Goal: Transaction & Acquisition: Purchase product/service

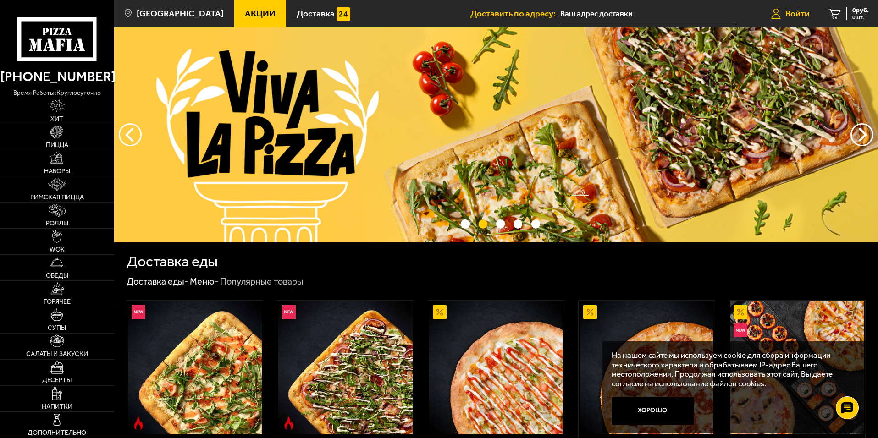
click at [788, 10] on span "Войти" at bounding box center [797, 13] width 24 height 9
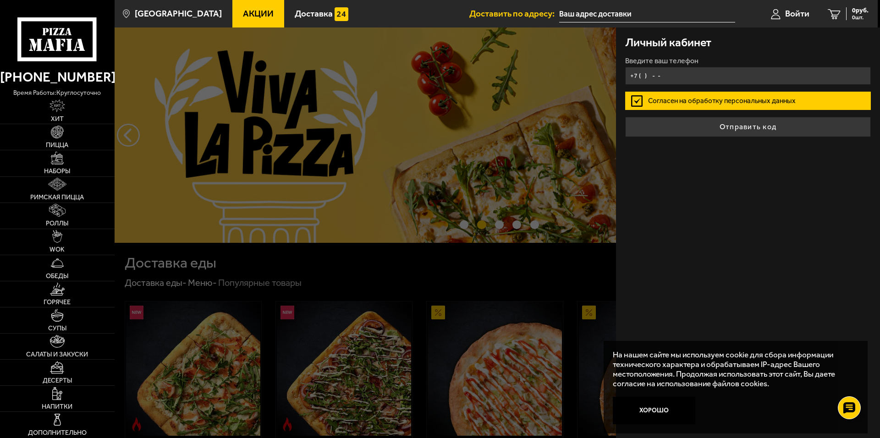
click at [683, 76] on input "+7 ( ) - -" at bounding box center [748, 76] width 246 height 18
type input "+7 ( ) - -"
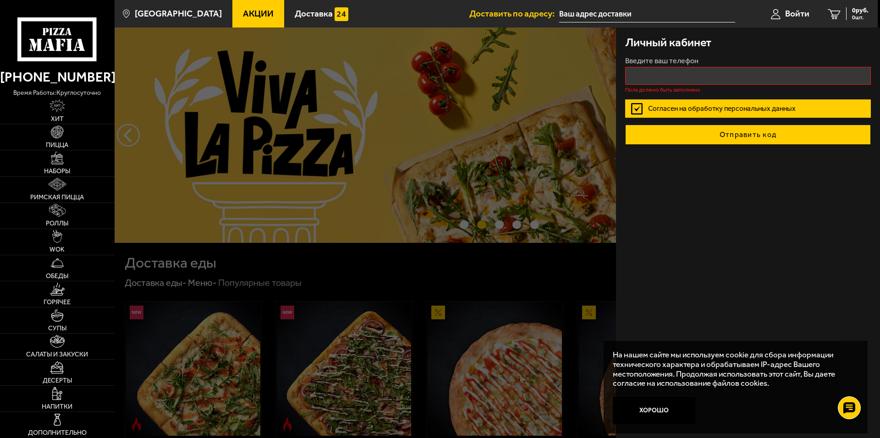
click at [754, 127] on button "Отправить код" at bounding box center [748, 135] width 246 height 20
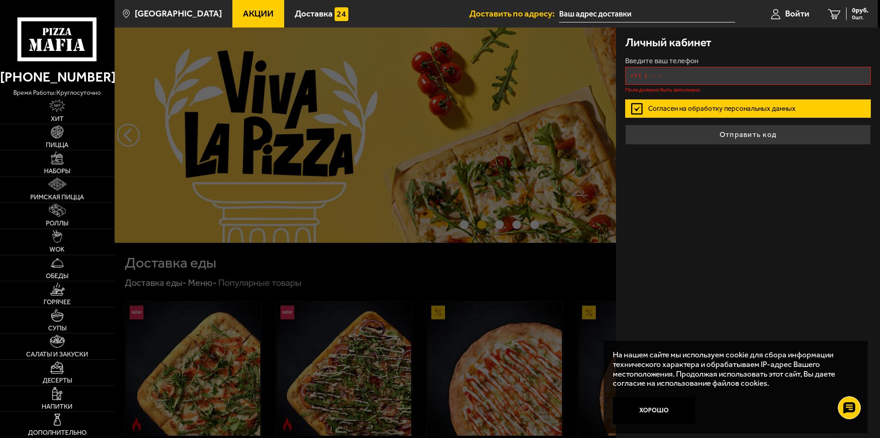
click at [723, 79] on input "+7 ( ) - -" at bounding box center [748, 76] width 246 height 18
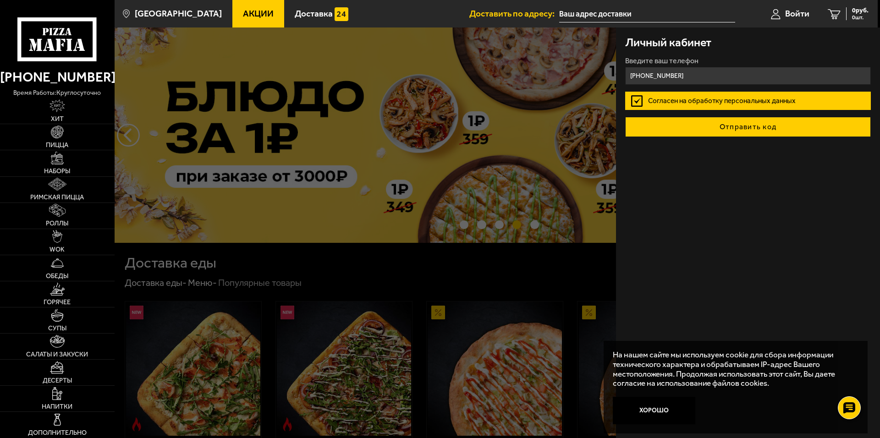
type input "+7 (911) 939-52-37"
click at [700, 123] on button "Отправить код" at bounding box center [748, 127] width 246 height 20
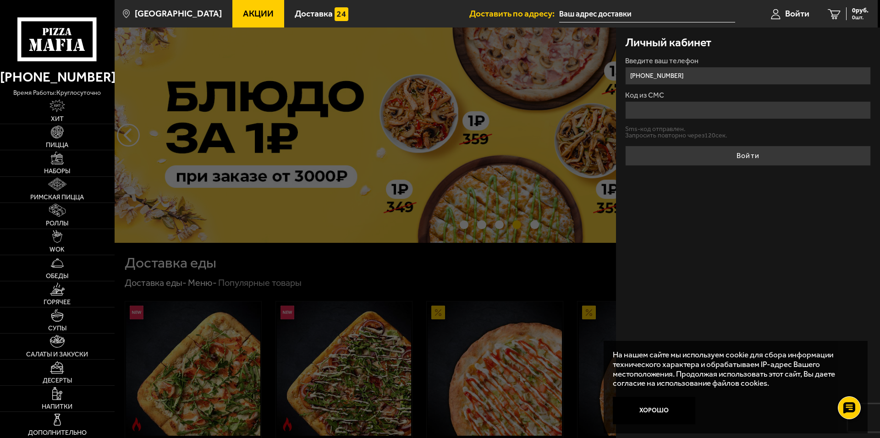
click at [697, 110] on input "Код из СМС" at bounding box center [748, 110] width 246 height 18
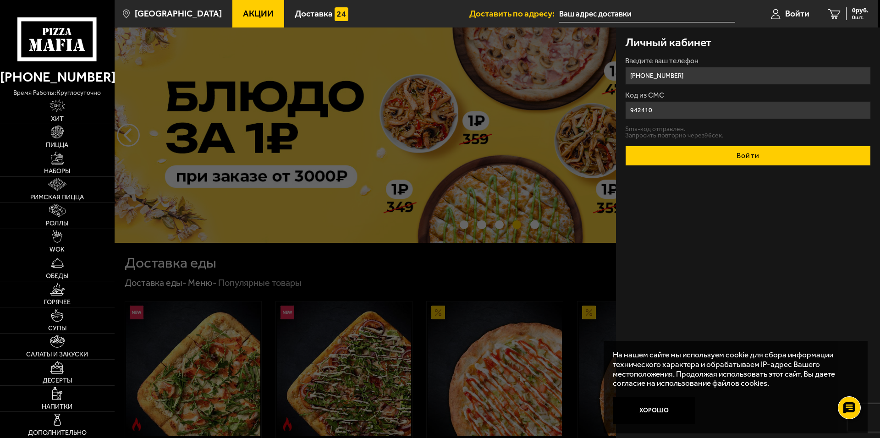
type input "942410"
click at [725, 152] on button "Войти" at bounding box center [748, 156] width 246 height 20
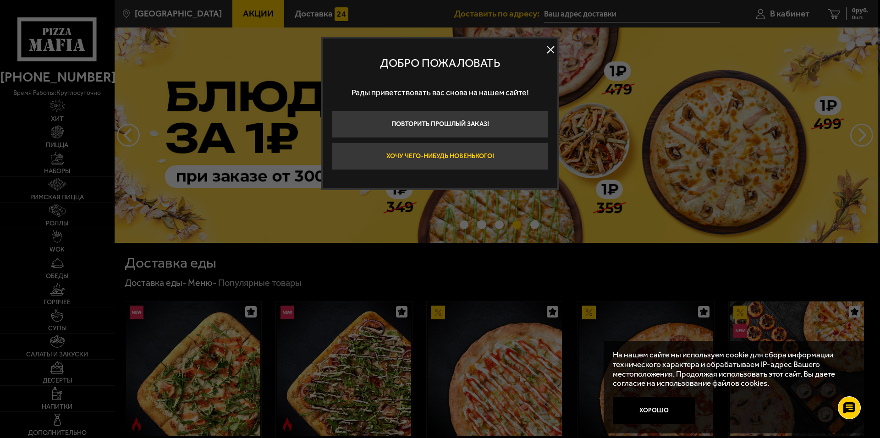
click at [462, 154] on button "Хочу чего-нибудь новенького!" at bounding box center [440, 157] width 216 height 28
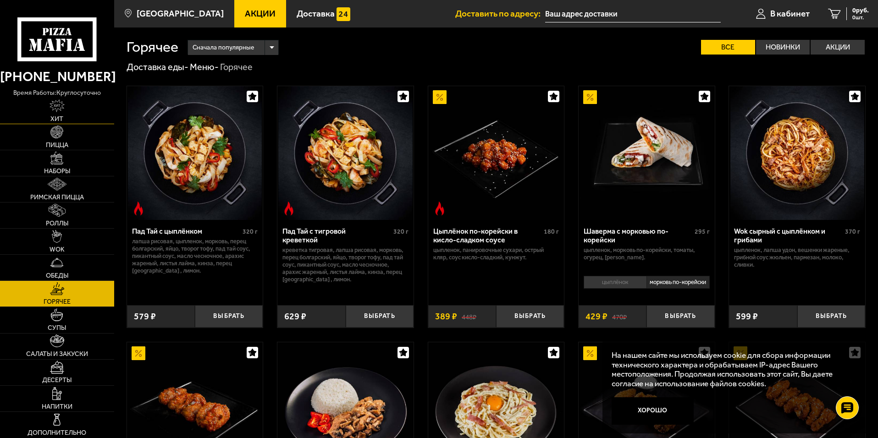
click at [53, 112] on img at bounding box center [58, 105] width 16 height 13
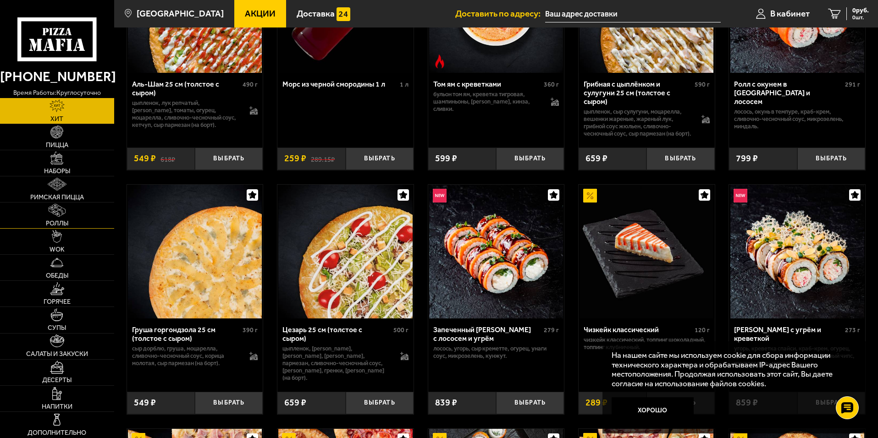
scroll to position [46, 0]
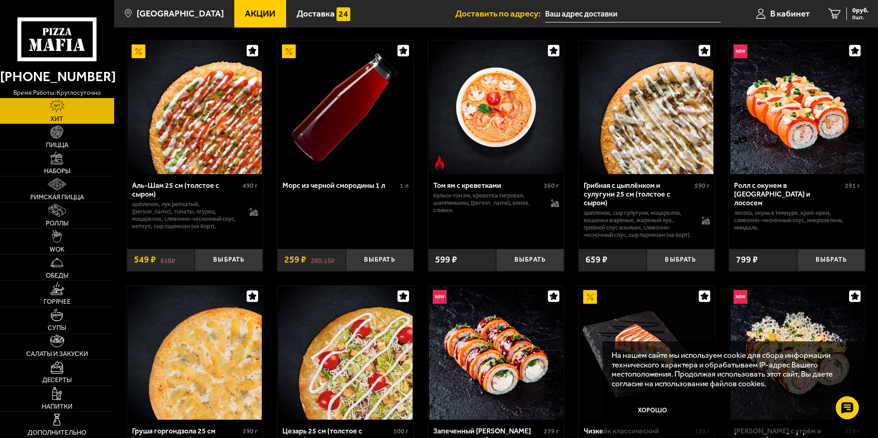
click at [245, 16] on span "Акции" at bounding box center [260, 13] width 31 height 9
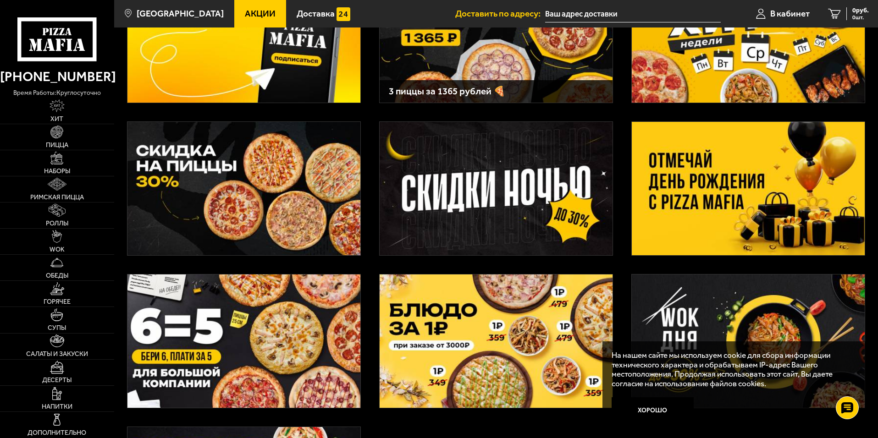
scroll to position [138, 0]
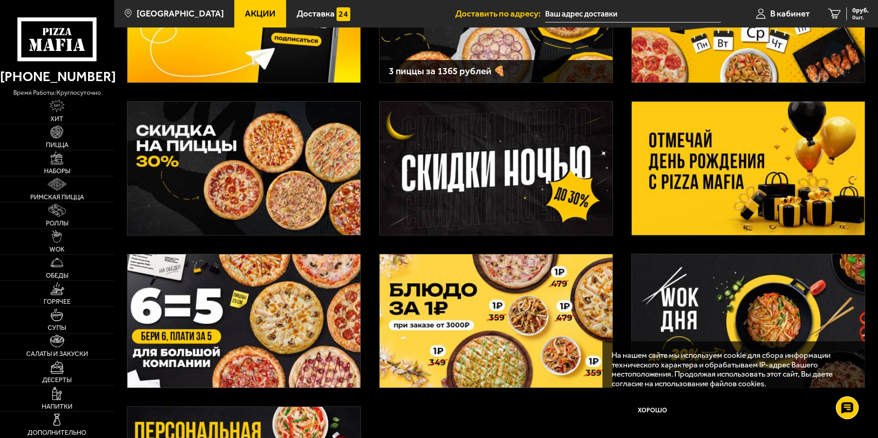
click at [269, 168] on img at bounding box center [243, 168] width 233 height 133
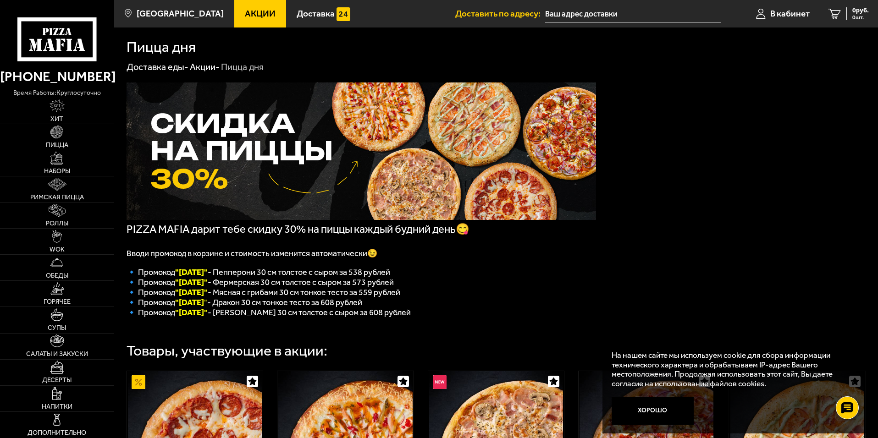
click at [492, 308] on p "🔹 Промокод "Четверг " - Дракон 30 см тонкое тесто за 608 рублей" at bounding box center [361, 302] width 469 height 10
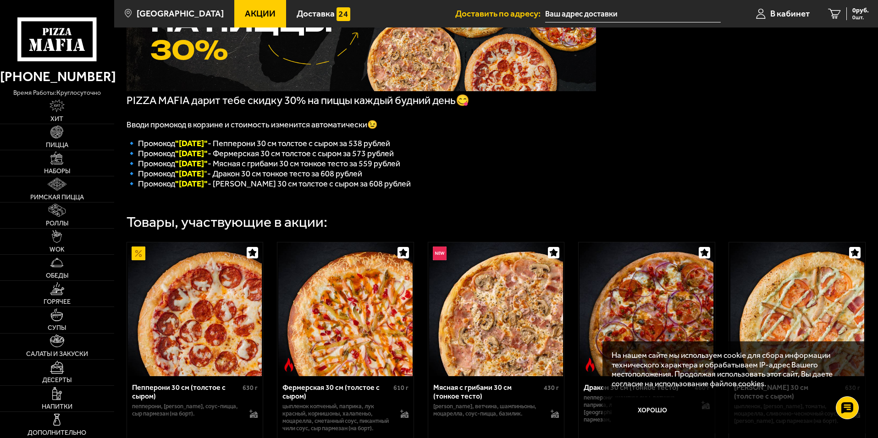
scroll to position [183, 0]
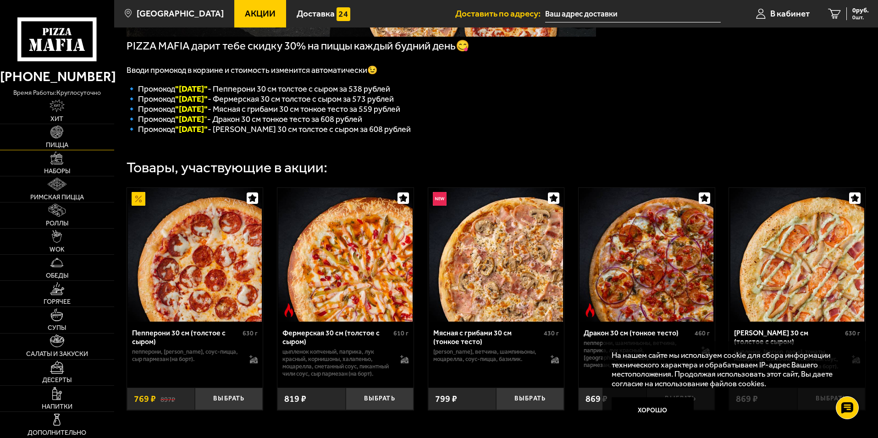
click at [63, 130] on img at bounding box center [56, 132] width 13 height 13
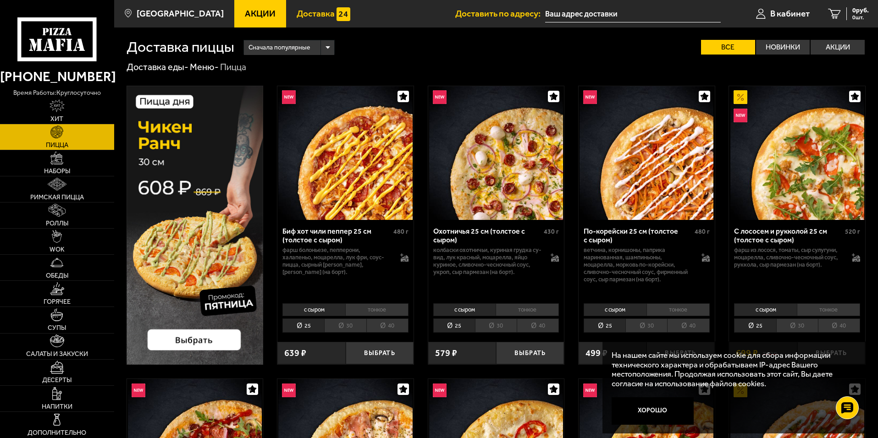
click at [298, 6] on link "Доставка" at bounding box center [323, 14] width 75 height 28
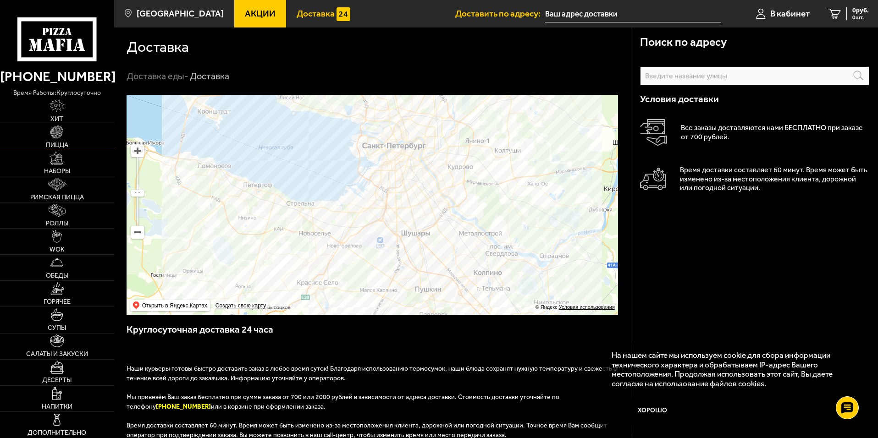
click at [63, 127] on img at bounding box center [56, 132] width 13 height 13
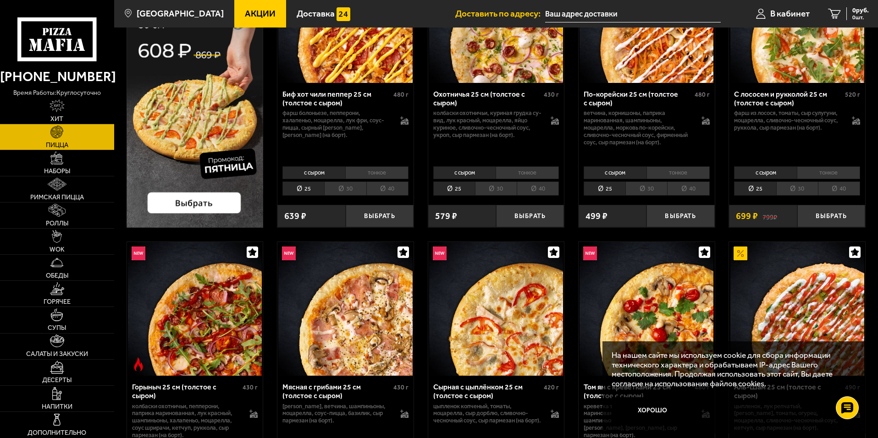
scroll to position [138, 0]
click at [666, 407] on button "Хорошо" at bounding box center [652, 411] width 83 height 28
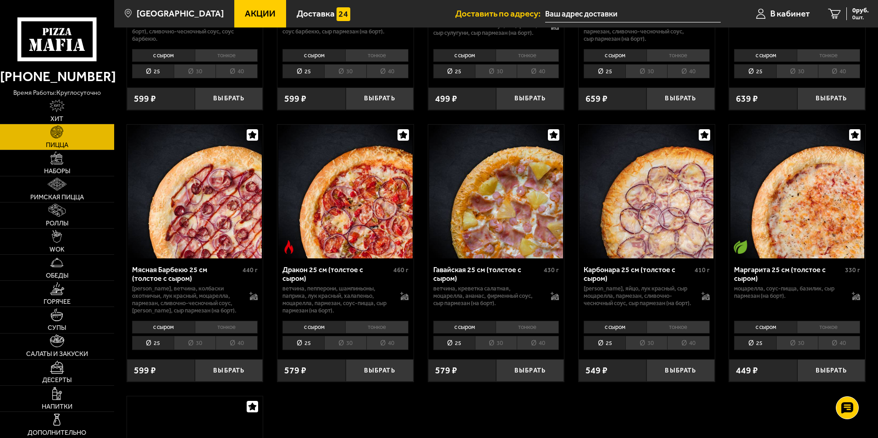
scroll to position [1696, 0]
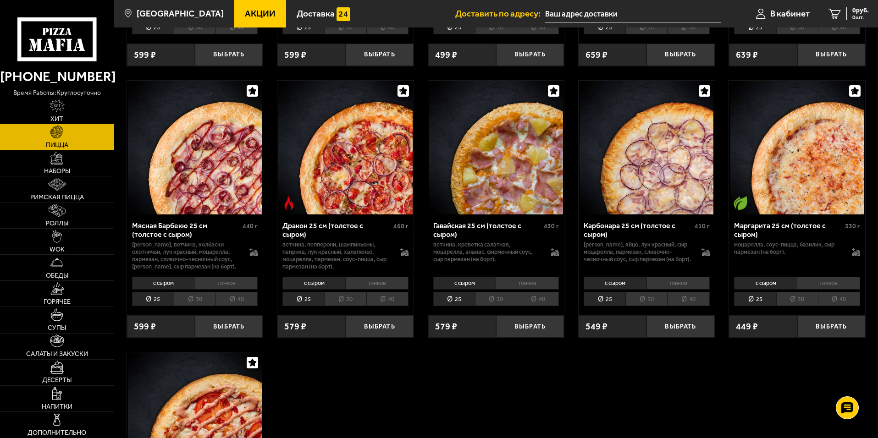
click at [509, 298] on li "30" at bounding box center [496, 299] width 42 height 14
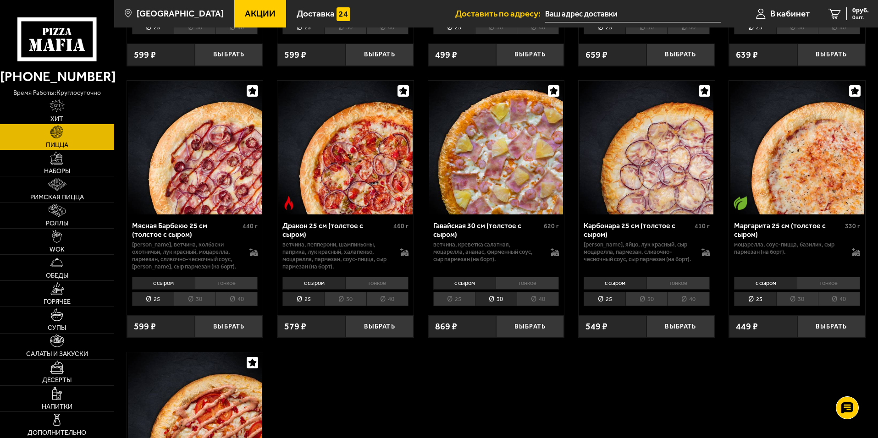
click at [466, 304] on li "25" at bounding box center [454, 299] width 42 height 14
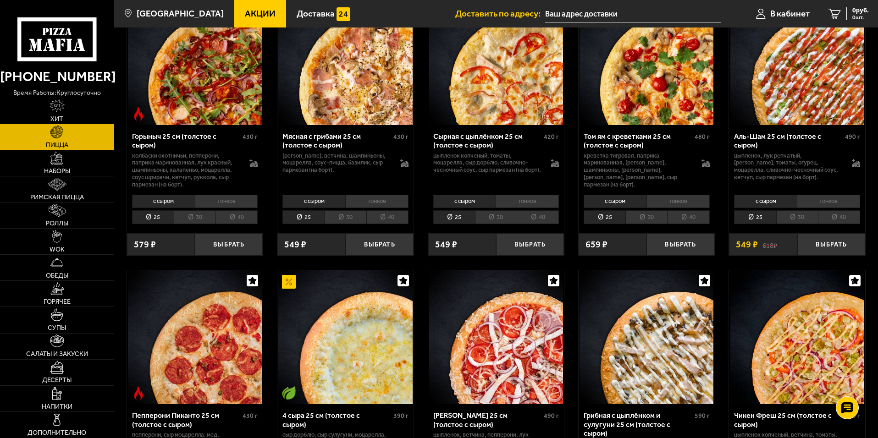
scroll to position [0, 0]
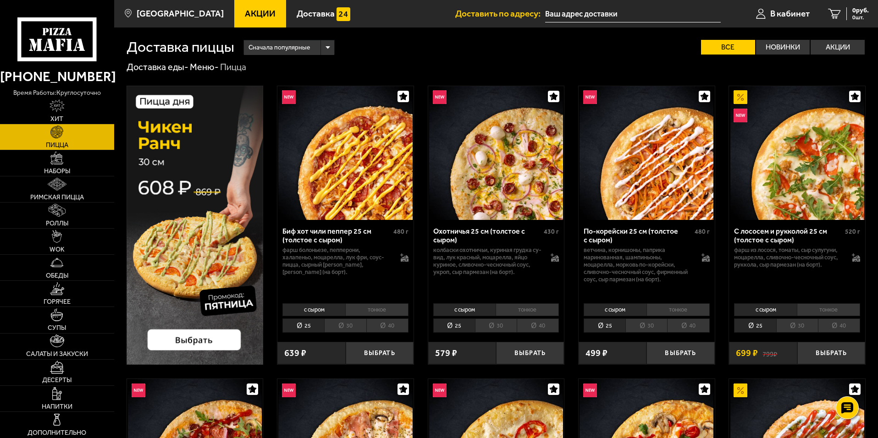
drag, startPoint x: 572, startPoint y: 385, endPoint x: 577, endPoint y: 224, distance: 160.5
click at [63, 214] on img at bounding box center [57, 210] width 17 height 13
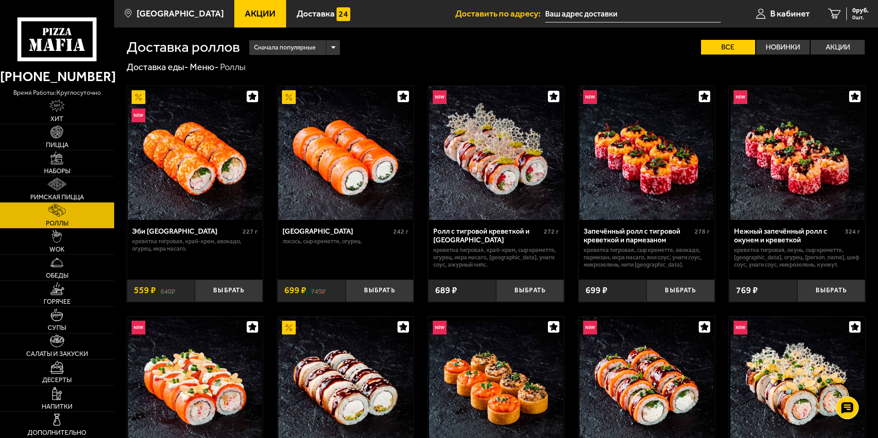
drag, startPoint x: 63, startPoint y: 214, endPoint x: 58, endPoint y: 221, distance: 8.5
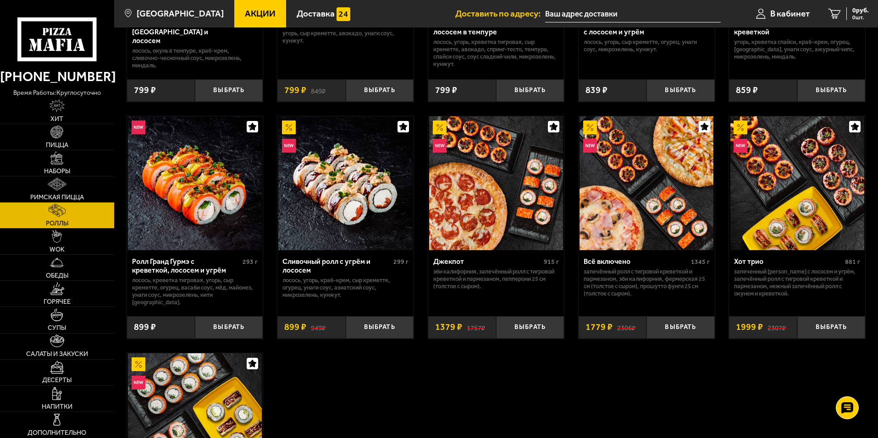
scroll to position [367, 0]
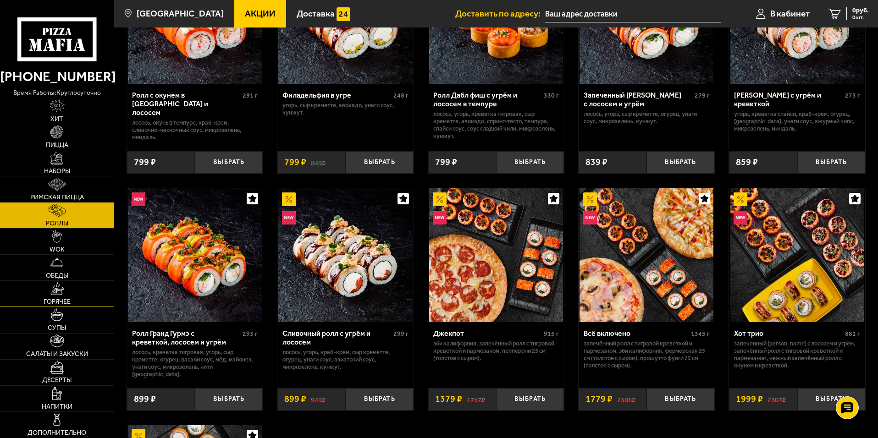
click at [72, 304] on link "Горячее" at bounding box center [57, 294] width 114 height 26
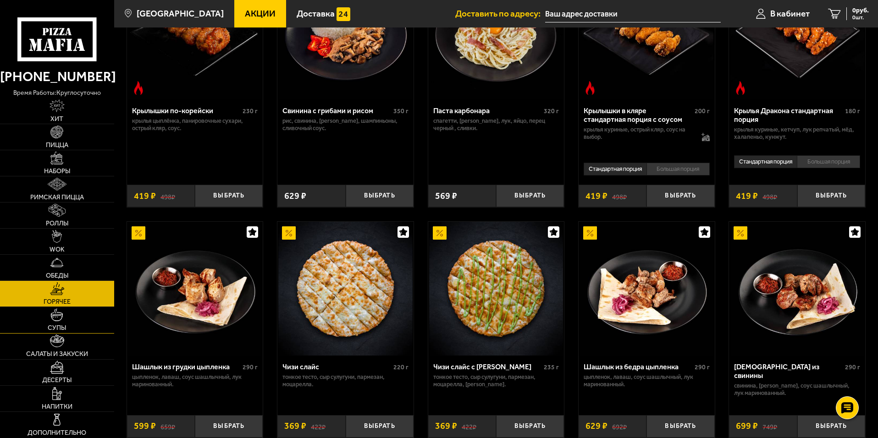
scroll to position [413, 0]
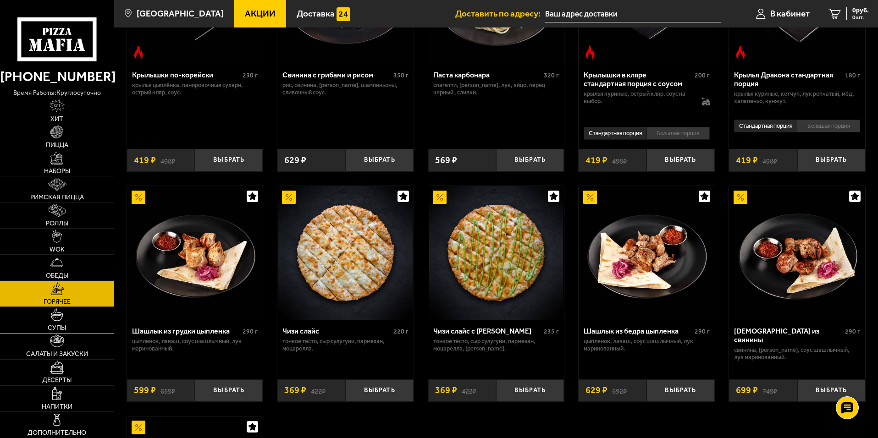
click at [59, 321] on img at bounding box center [56, 314] width 13 height 13
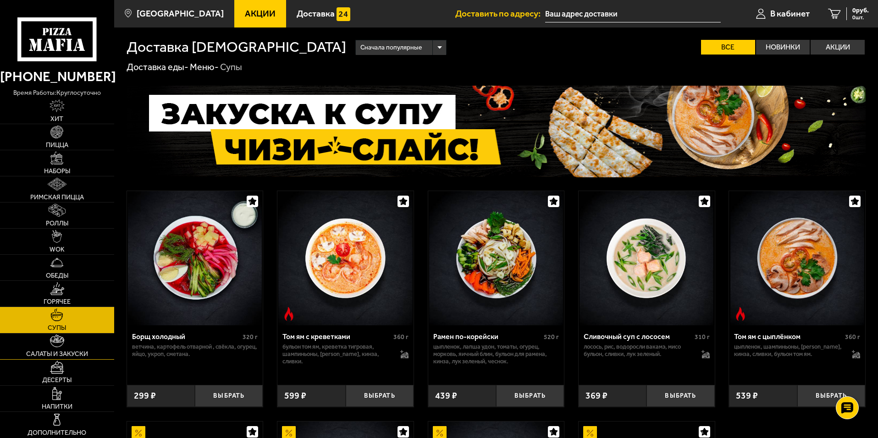
click at [63, 346] on img at bounding box center [57, 341] width 15 height 13
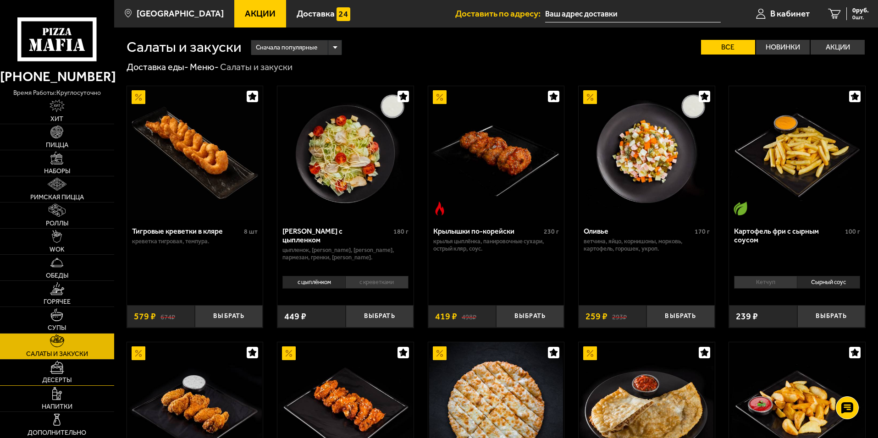
click at [72, 377] on link "Десерты" at bounding box center [57, 373] width 114 height 26
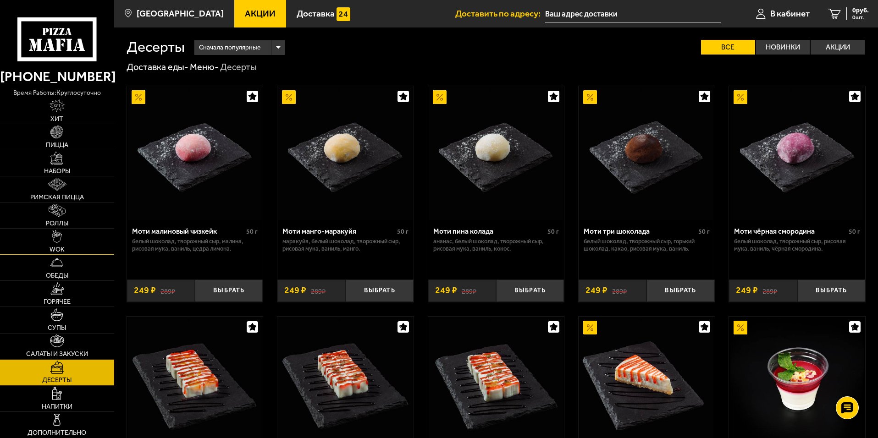
click at [61, 242] on img at bounding box center [57, 236] width 10 height 13
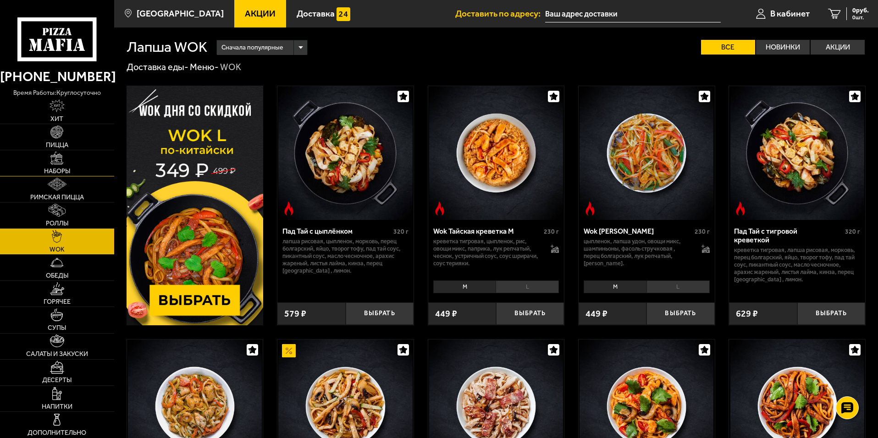
click at [67, 163] on link "Наборы" at bounding box center [57, 163] width 114 height 26
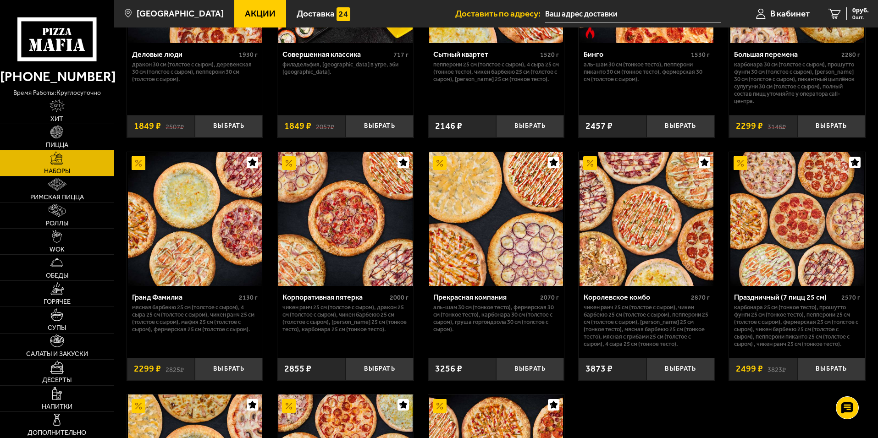
scroll to position [1100, 0]
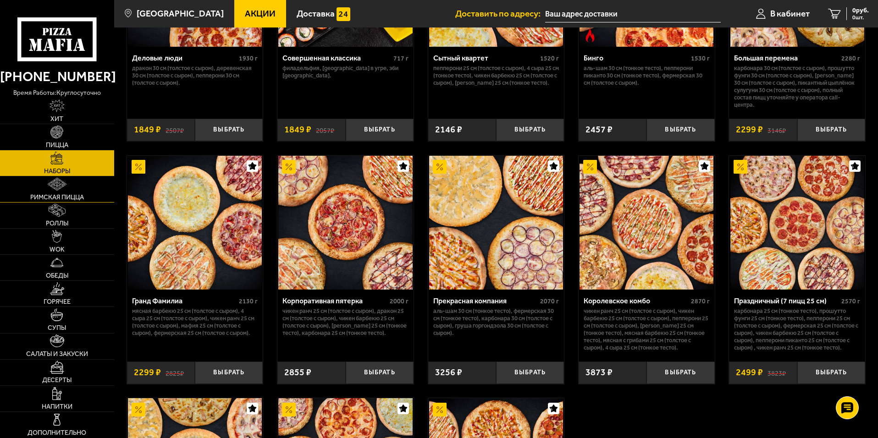
click at [83, 194] on span "Римская пицца" at bounding box center [57, 197] width 54 height 6
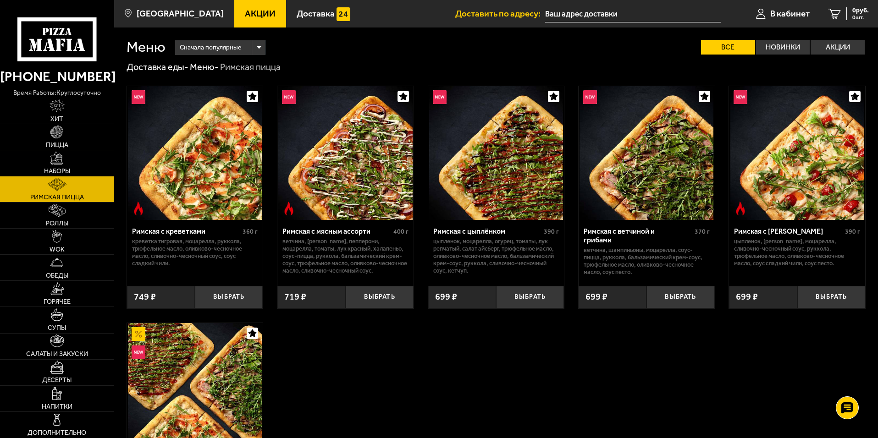
click at [67, 146] on span "Пицца" at bounding box center [57, 145] width 22 height 6
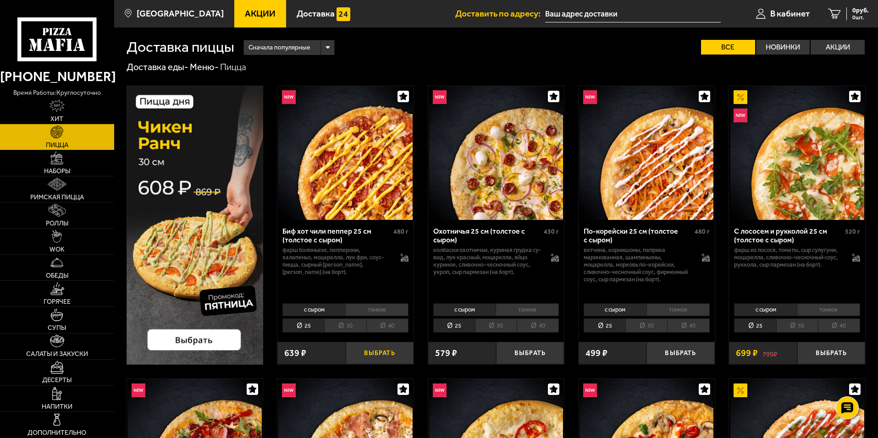
click at [384, 357] on button "Выбрать" at bounding box center [380, 353] width 68 height 22
click at [59, 207] on img at bounding box center [57, 210] width 17 height 13
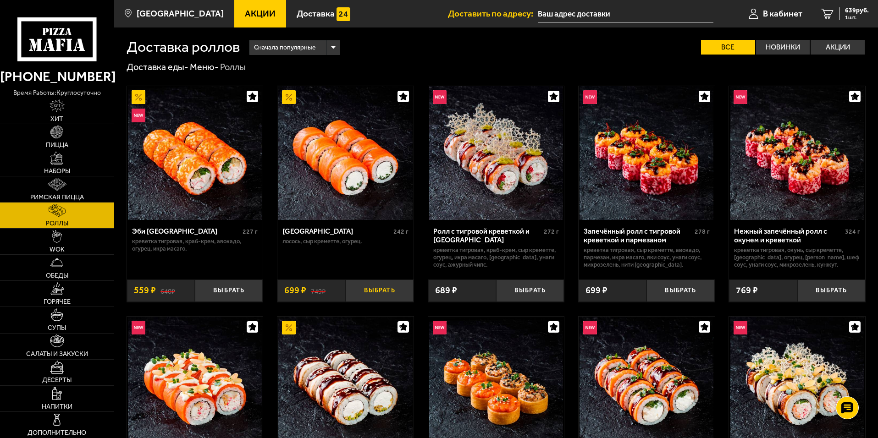
click at [390, 289] on button "Выбрать" at bounding box center [380, 291] width 68 height 22
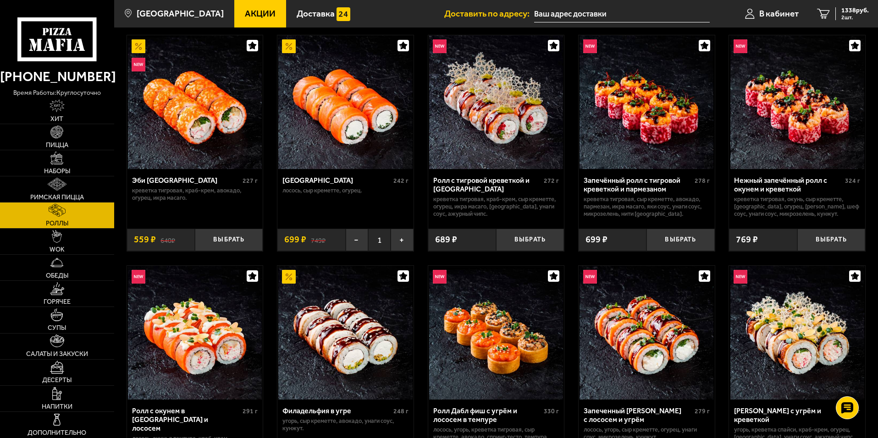
scroll to position [46, 0]
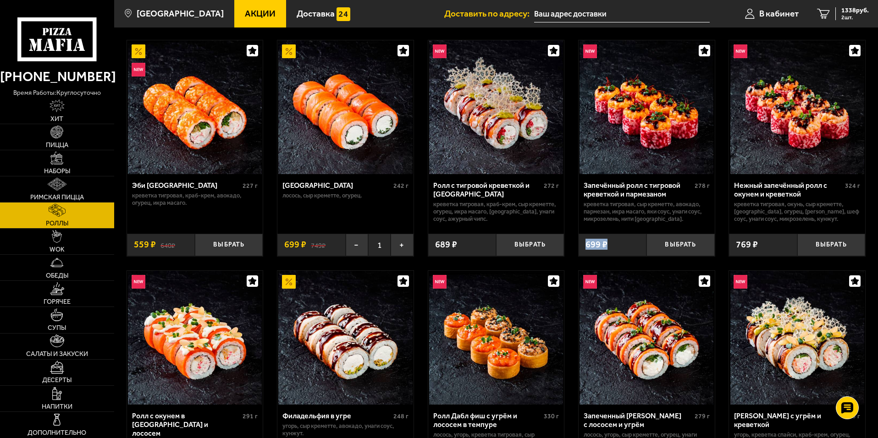
drag, startPoint x: 581, startPoint y: 246, endPoint x: 610, endPoint y: 243, distance: 29.0
click at [610, 243] on div "699 ₽" at bounding box center [612, 245] width 68 height 22
drag, startPoint x: 131, startPoint y: 248, endPoint x: 154, endPoint y: 249, distance: 23.4
click at [153, 248] on div "640 ₽ 559 ₽" at bounding box center [161, 245] width 68 height 22
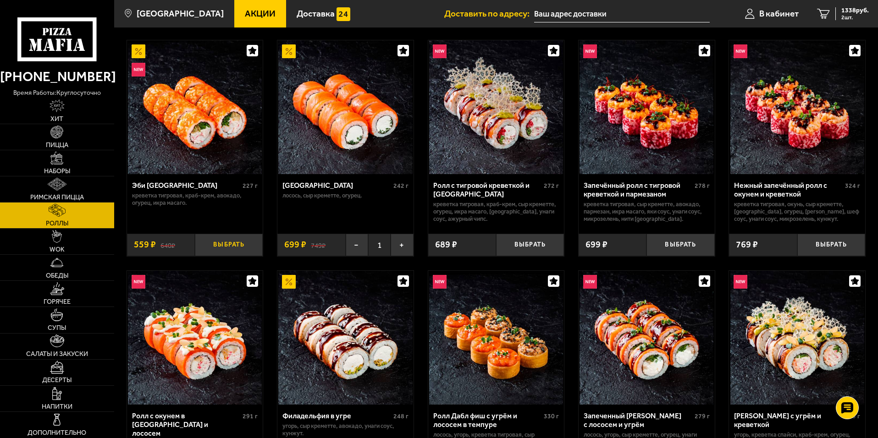
click at [227, 251] on button "Выбрать" at bounding box center [229, 245] width 68 height 22
click at [65, 142] on span "Пицца" at bounding box center [57, 145] width 22 height 6
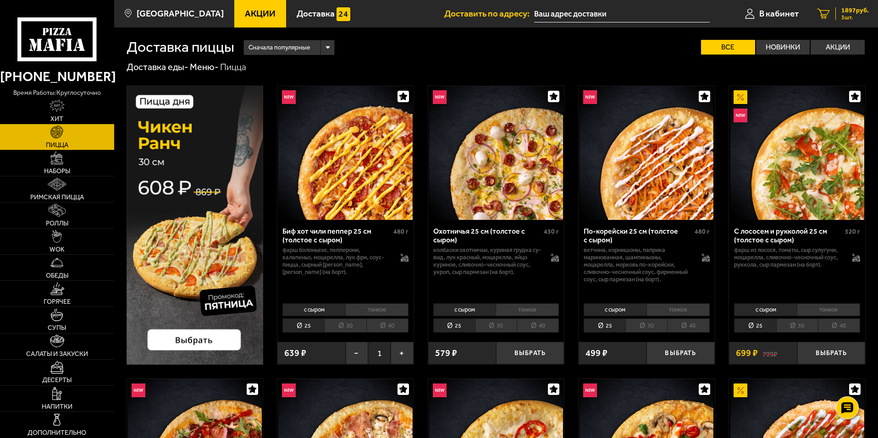
click at [831, 14] on link "3 1897 руб. 3 шт." at bounding box center [843, 14] width 70 height 28
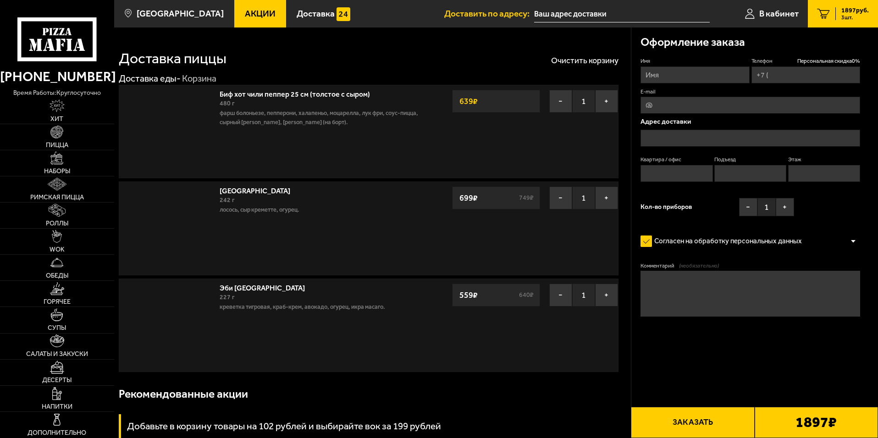
type input "[PHONE_NUMBER]"
type input "[STREET_ADDRESS]"
type input "18"
type input "1"
type input "5"
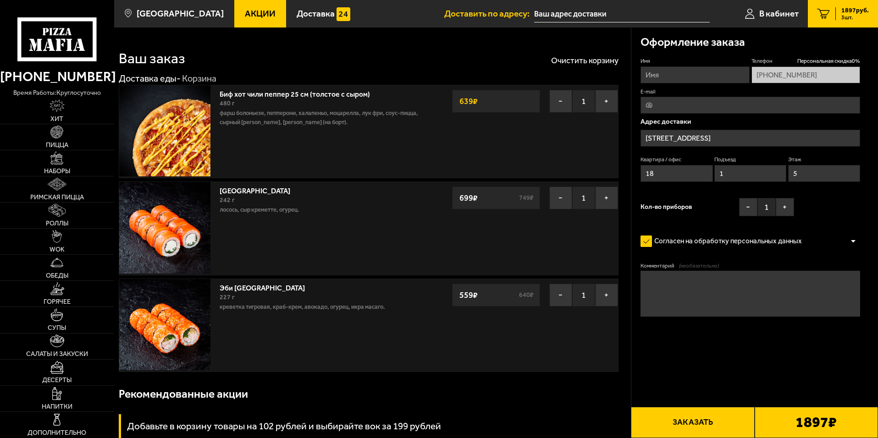
type input "[STREET_ADDRESS]"
click at [66, 134] on link "Пицца" at bounding box center [57, 137] width 114 height 26
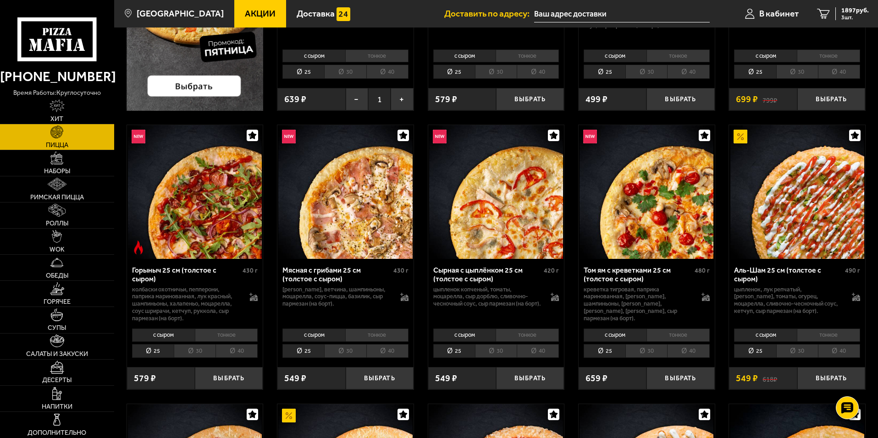
scroll to position [275, 0]
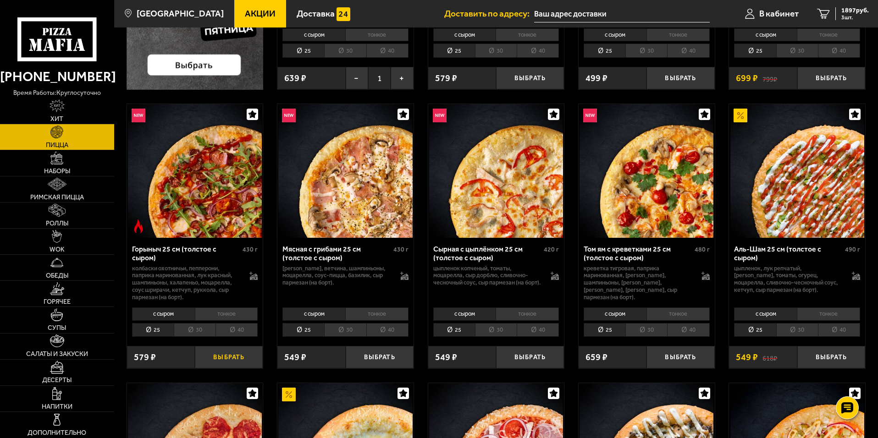
click at [217, 359] on button "Выбрать" at bounding box center [229, 357] width 68 height 22
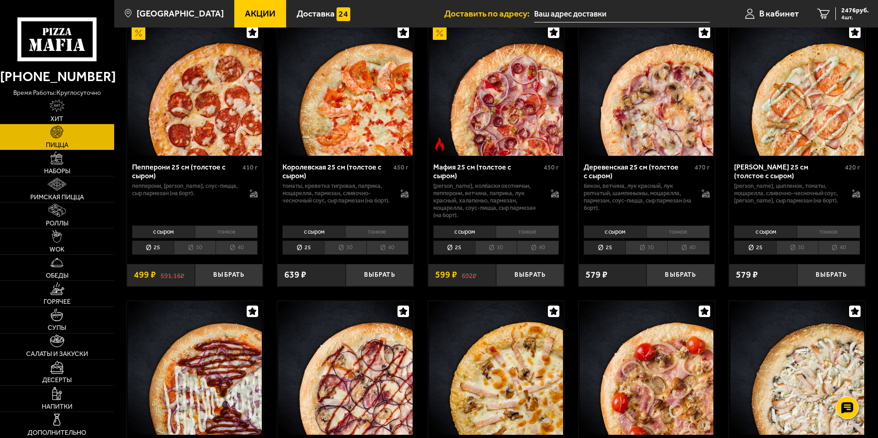
scroll to position [1146, 0]
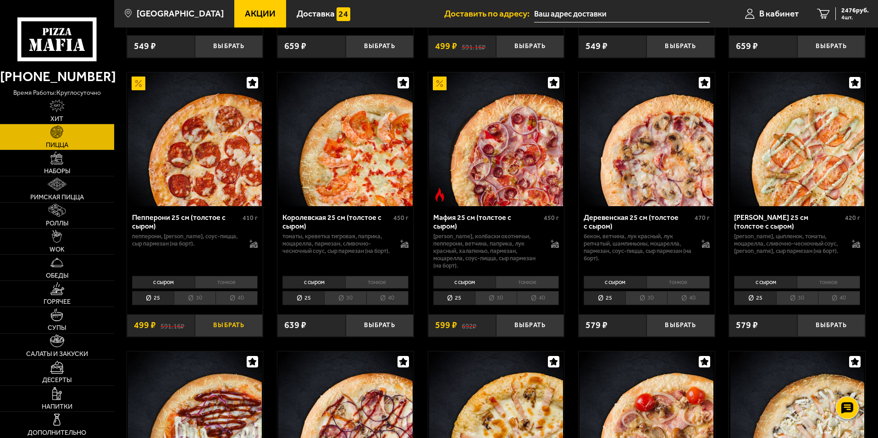
click at [242, 325] on button "Выбрать" at bounding box center [229, 325] width 68 height 22
click at [861, 16] on span "5 шт." at bounding box center [855, 18] width 28 height 6
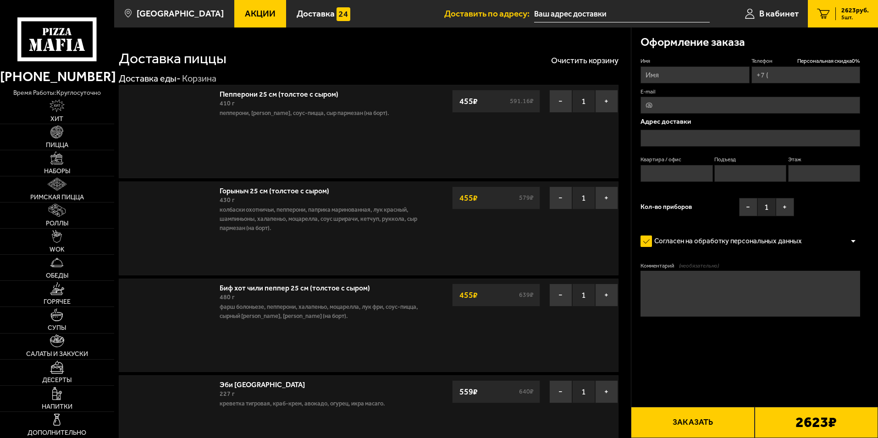
type input "[PHONE_NUMBER]"
type input "[STREET_ADDRESS]"
type input "18"
type input "1"
type input "5"
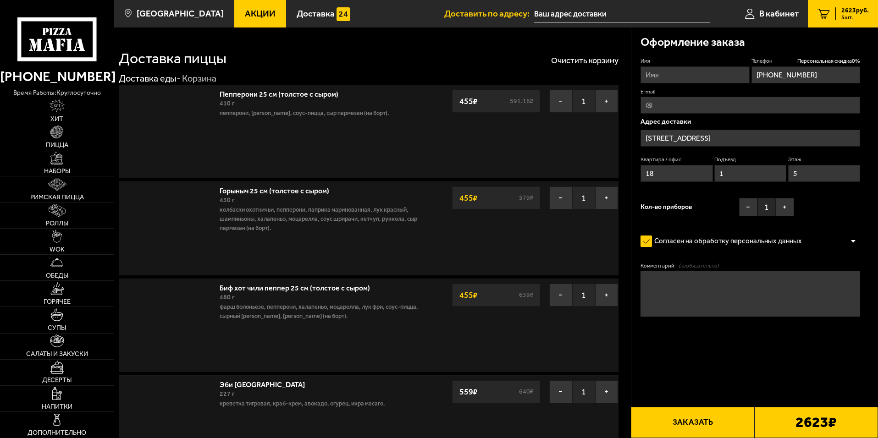
type input "[STREET_ADDRESS]"
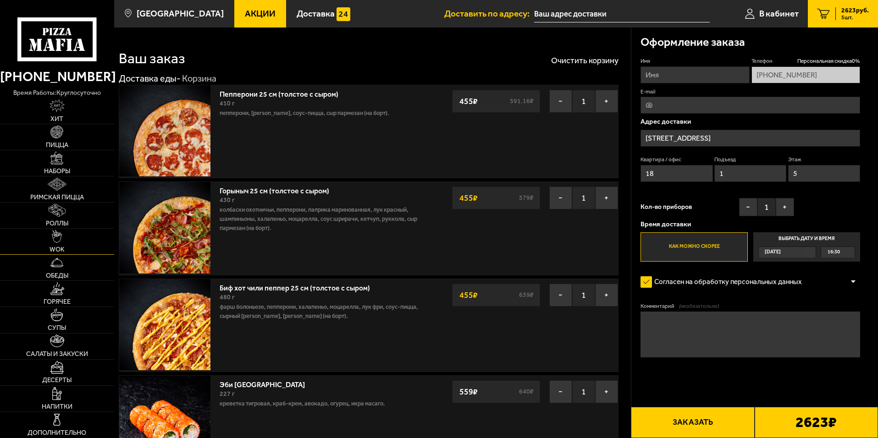
click at [72, 240] on link "WOK" at bounding box center [57, 242] width 114 height 26
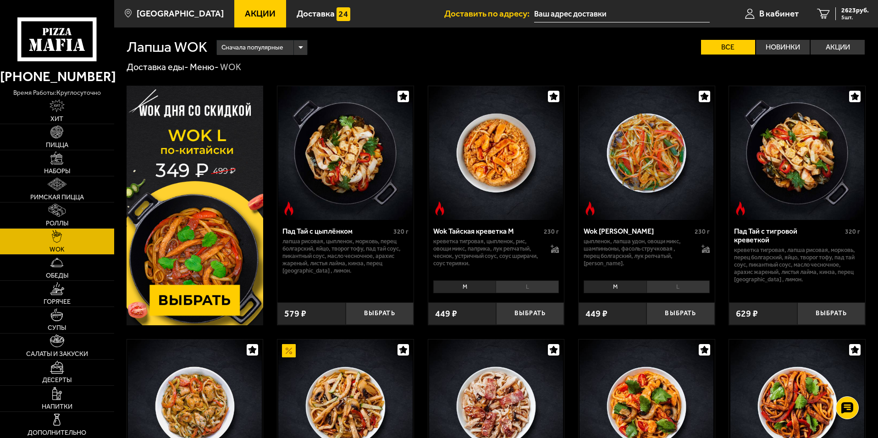
click at [210, 222] on img at bounding box center [195, 206] width 137 height 240
click at [718, 12] on p "Статус заказа:" at bounding box center [707, 9] width 48 height 7
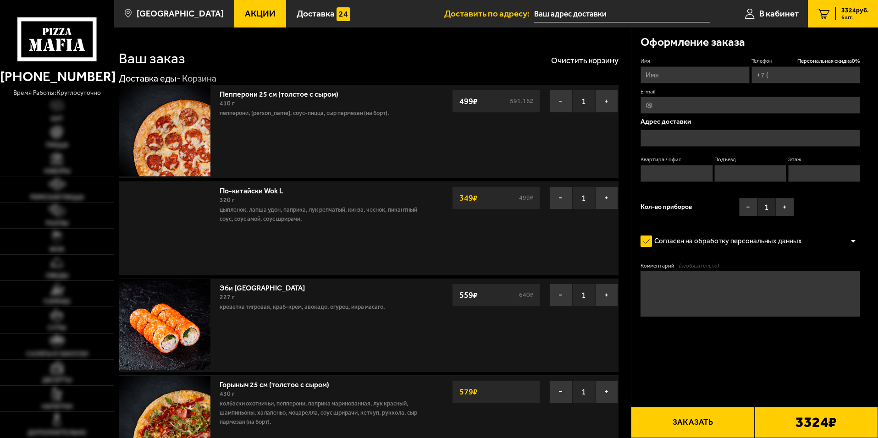
type input "[PHONE_NUMBER]"
type input "[STREET_ADDRESS]"
type input "18"
type input "1"
type input "5"
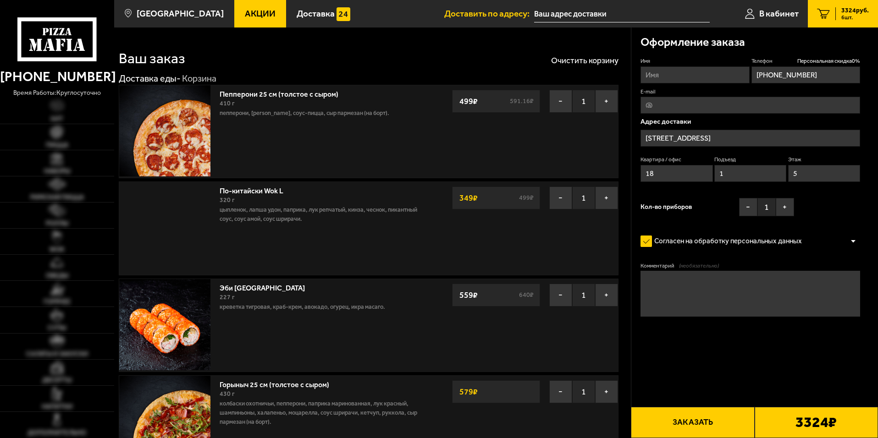
type input "[STREET_ADDRESS]"
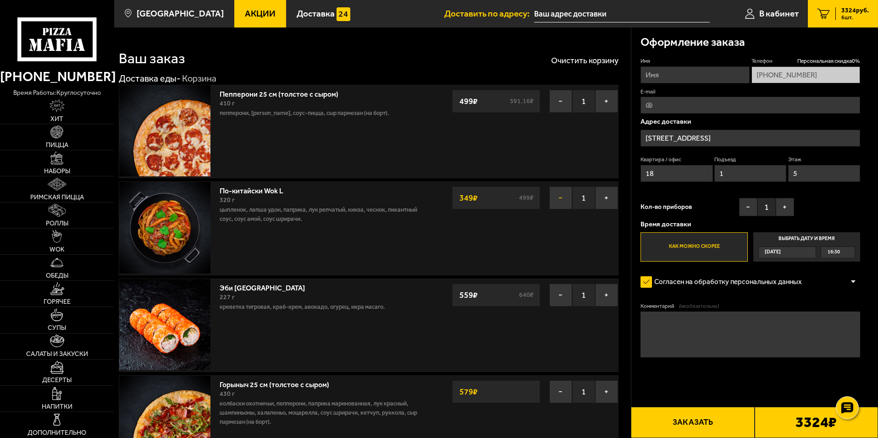
click at [561, 198] on button "−" at bounding box center [560, 198] width 23 height 23
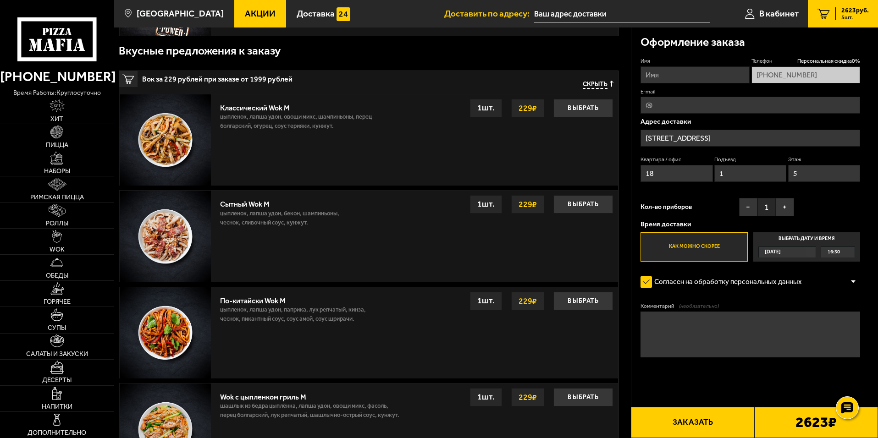
scroll to position [733, 0]
click at [570, 109] on button "Выбрать" at bounding box center [583, 108] width 60 height 18
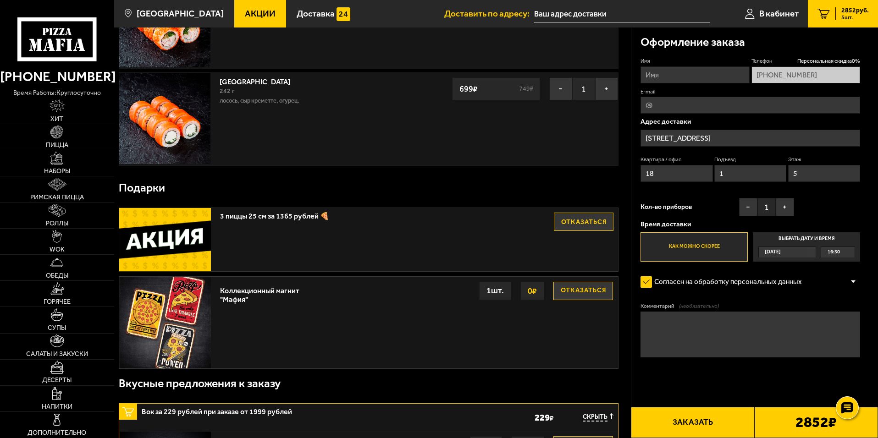
scroll to position [550, 0]
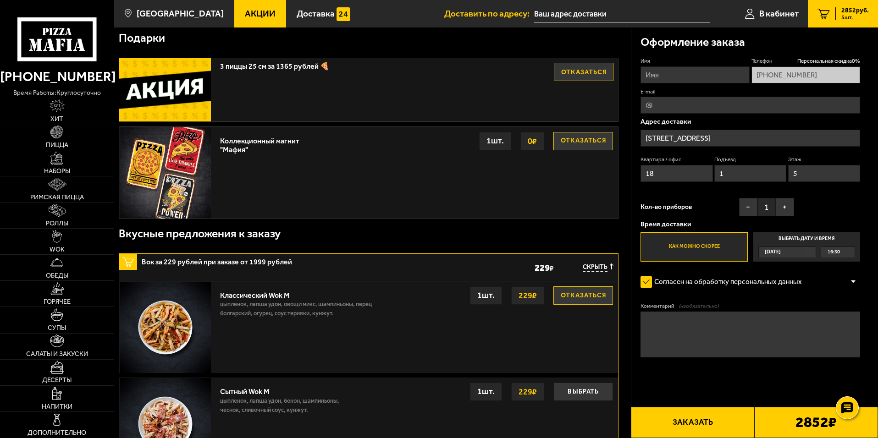
click at [583, 300] on button "Отказаться" at bounding box center [583, 295] width 60 height 18
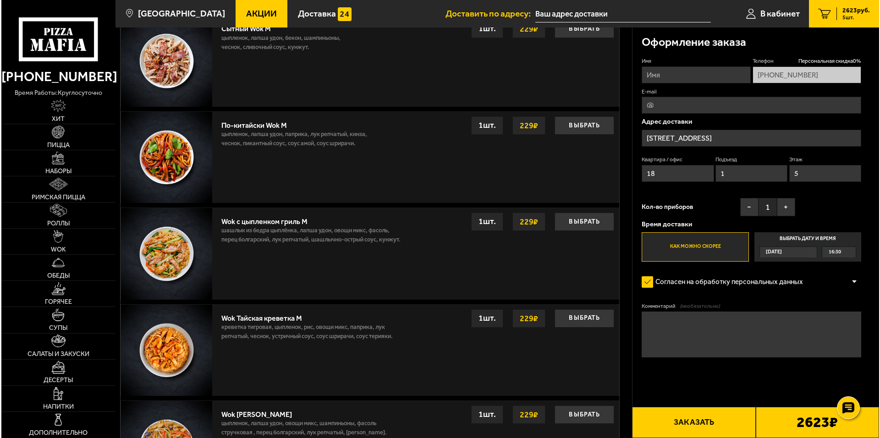
scroll to position [996, 0]
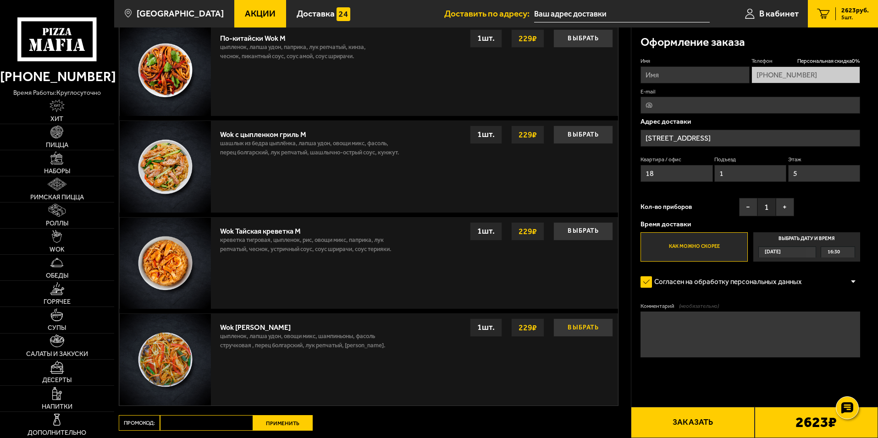
click at [590, 327] on button "Выбрать" at bounding box center [583, 328] width 60 height 18
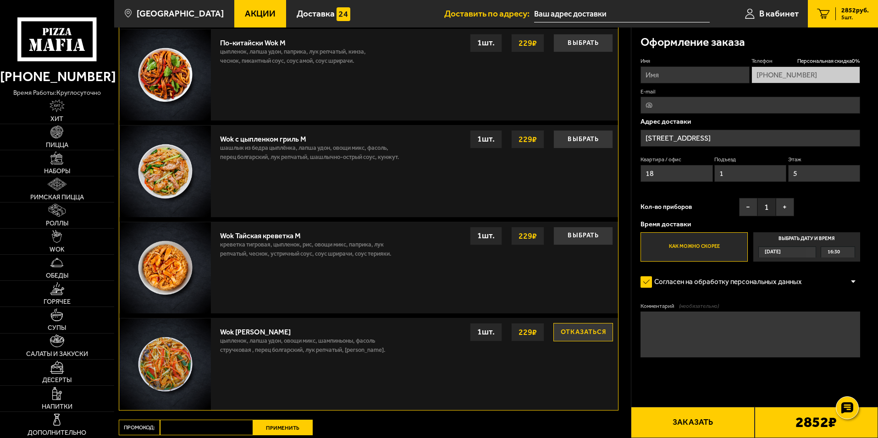
click at [781, 428] on div "2852 ₽" at bounding box center [815, 422] width 123 height 31
click at [681, 71] on input "Имя" at bounding box center [694, 74] width 109 height 17
type input "Артем"
type input "[EMAIL_ADDRESS][DOMAIN_NAME]"
click at [787, 209] on button "+" at bounding box center [785, 207] width 18 height 18
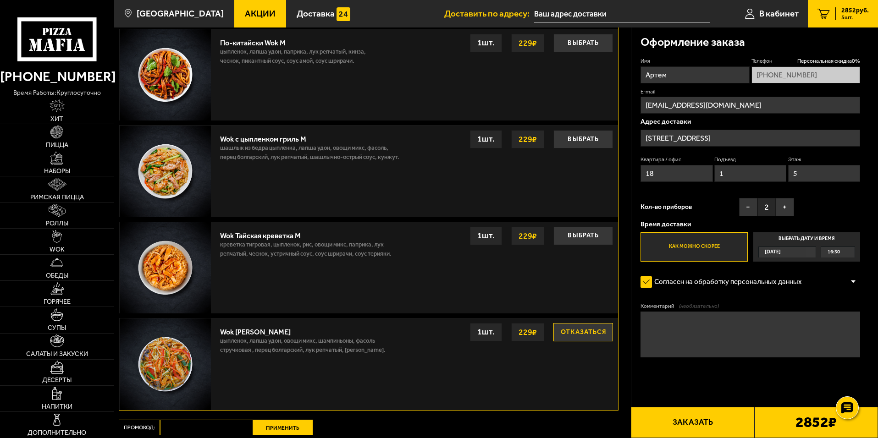
click at [703, 254] on label "Как можно скорее" at bounding box center [693, 246] width 107 height 29
click at [0, 0] on input "Как можно скорее" at bounding box center [0, 0] width 0 height 0
click at [685, 421] on button "Заказать" at bounding box center [692, 422] width 123 height 31
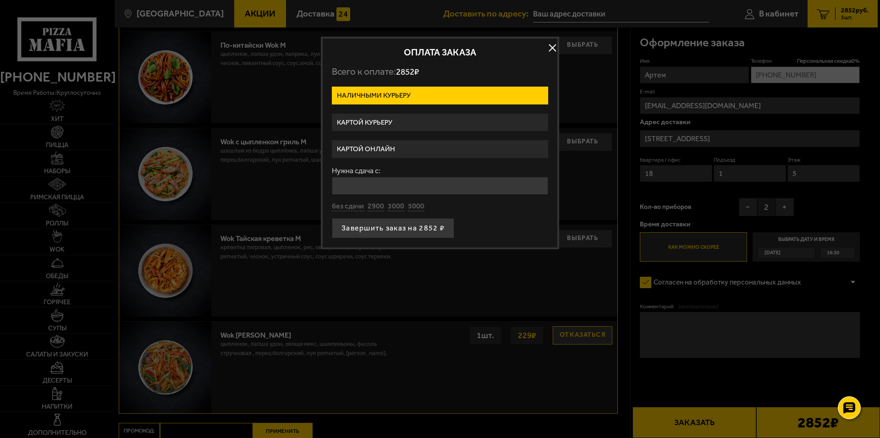
click at [391, 148] on label "Картой онлайн" at bounding box center [440, 149] width 216 height 18
click at [0, 0] on input "Картой онлайн" at bounding box center [0, 0] width 0 height 0
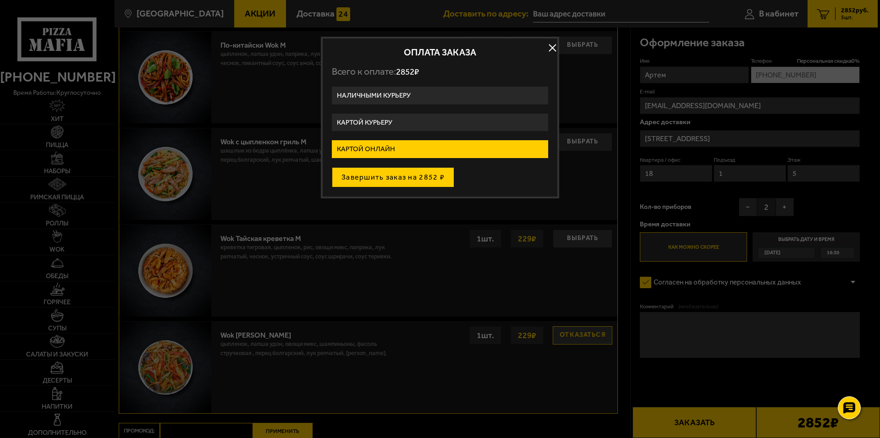
click at [400, 178] on button "Завершить заказ на 2852 ₽" at bounding box center [393, 177] width 122 height 20
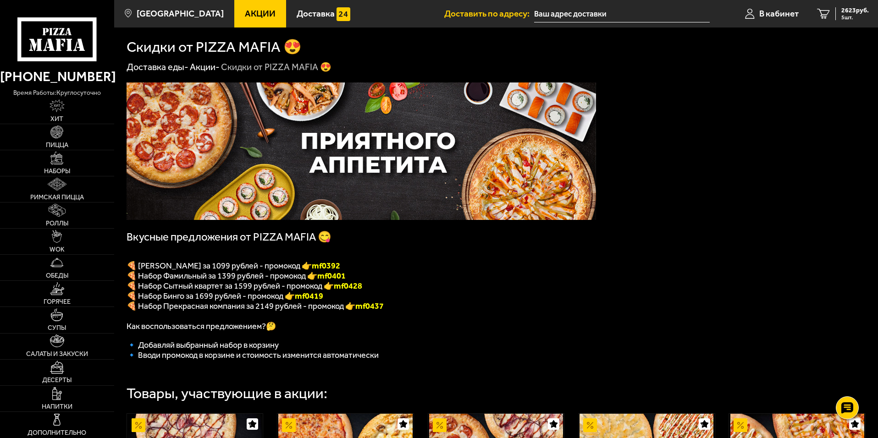
click at [257, 15] on span "Акции" at bounding box center [260, 13] width 31 height 9
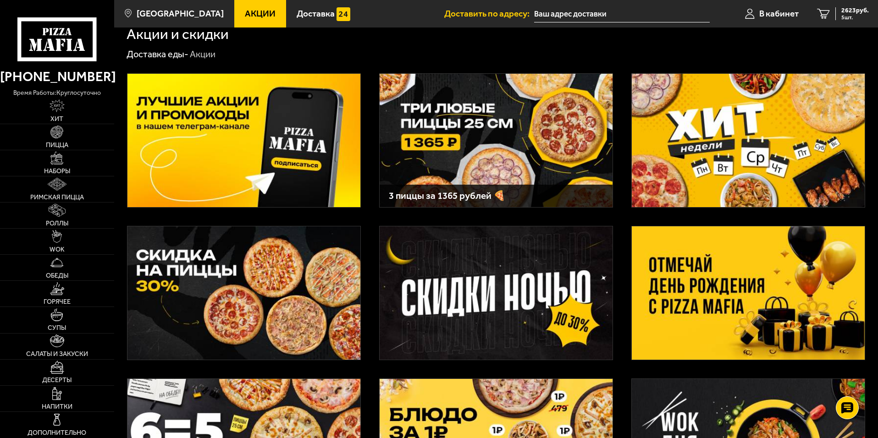
scroll to position [46, 0]
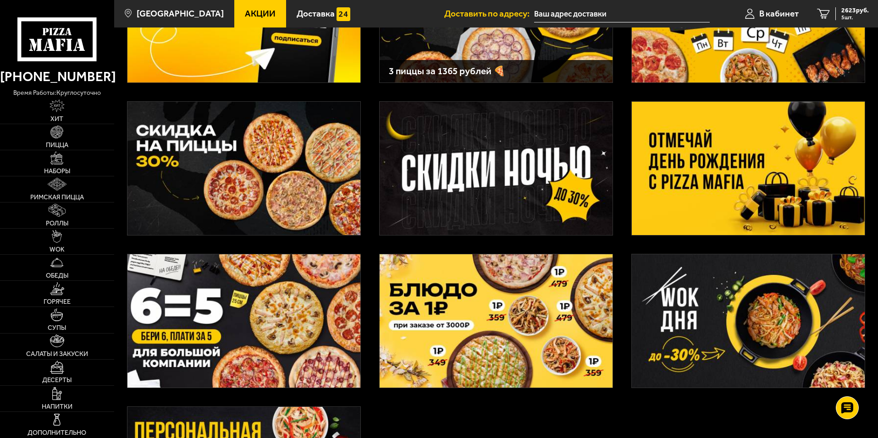
click at [718, 193] on img at bounding box center [748, 168] width 233 height 133
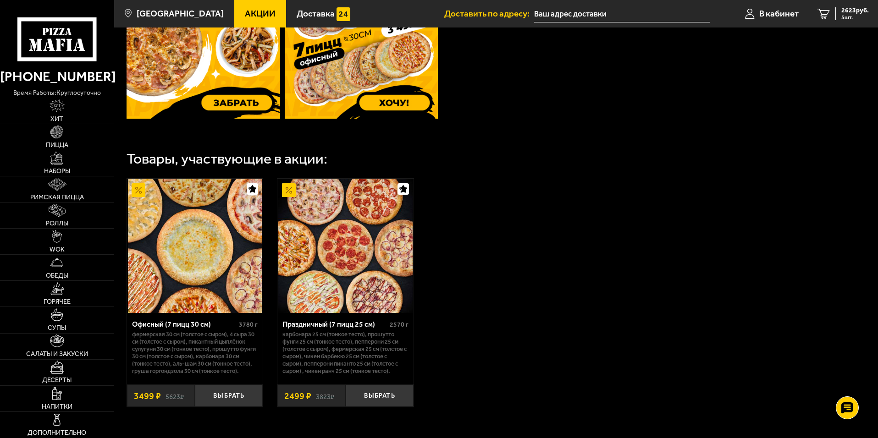
scroll to position [458, 0]
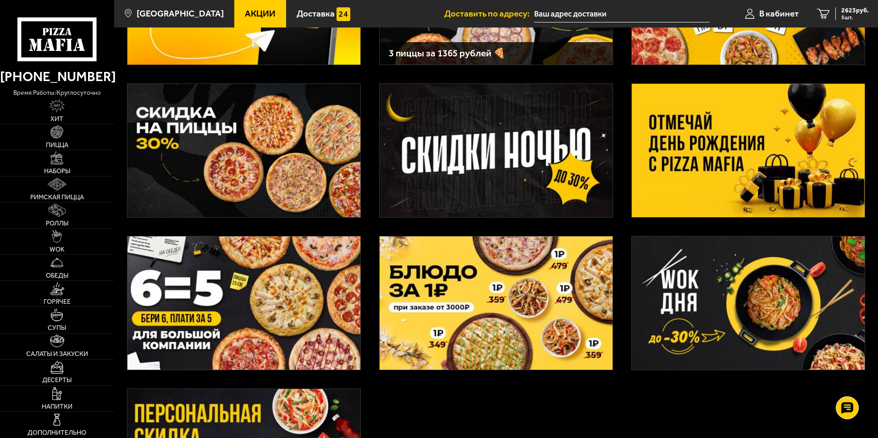
scroll to position [275, 0]
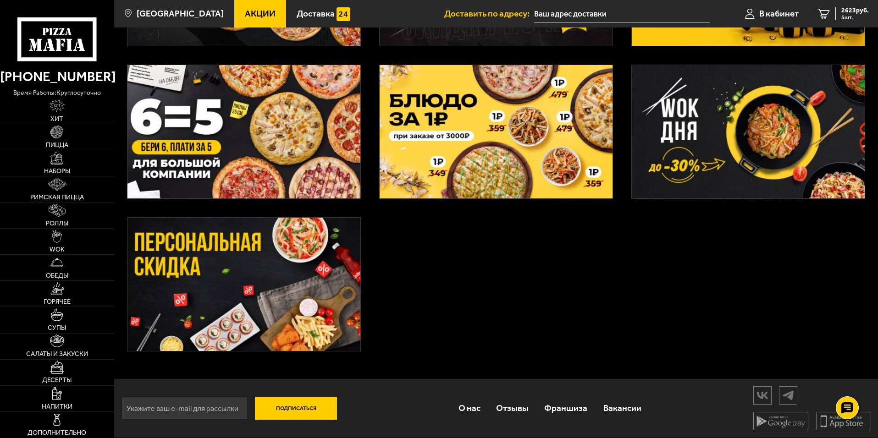
click at [335, 271] on img at bounding box center [243, 284] width 233 height 133
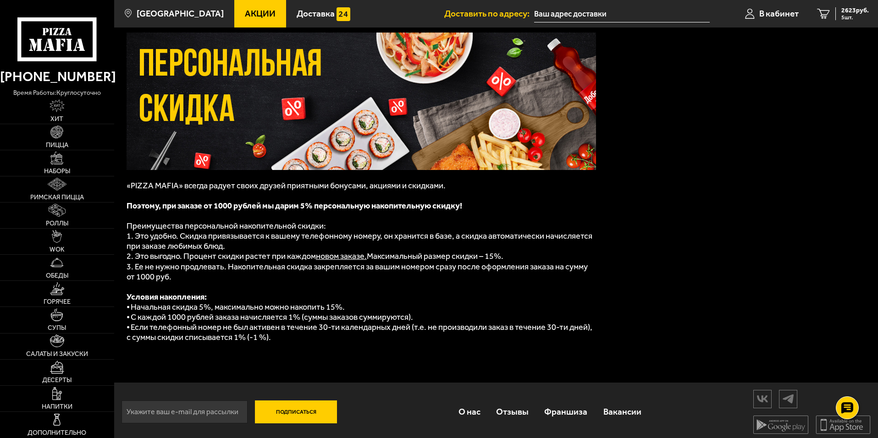
scroll to position [55, 0]
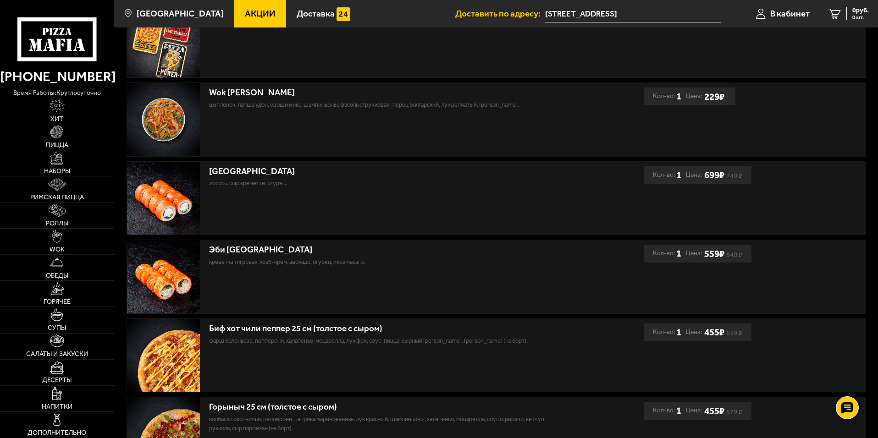
scroll to position [132, 0]
